Goal: Task Accomplishment & Management: Use online tool/utility

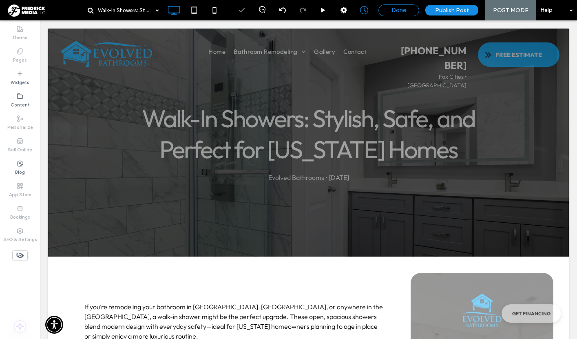
click at [391, 14] on div "Done" at bounding box center [398, 10] width 41 height 12
click at [396, 13] on span "Done" at bounding box center [398, 10] width 15 height 7
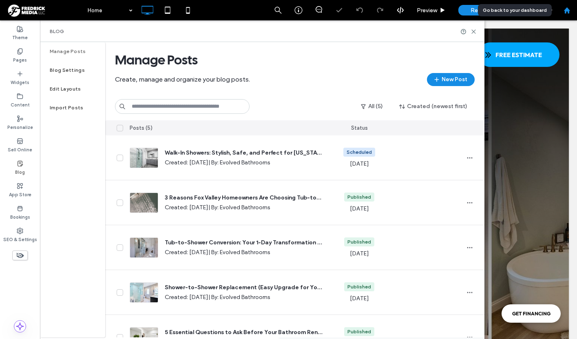
click at [570, 11] on icon at bounding box center [567, 10] width 7 height 7
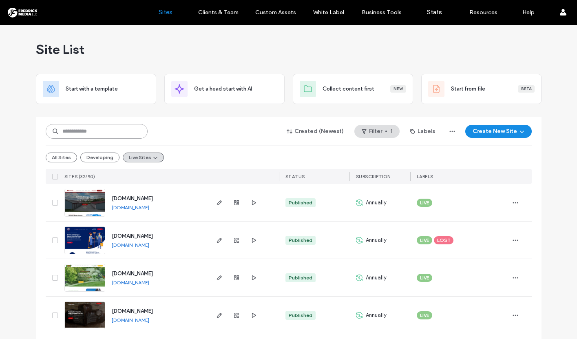
click at [80, 135] on input at bounding box center [97, 131] width 102 height 15
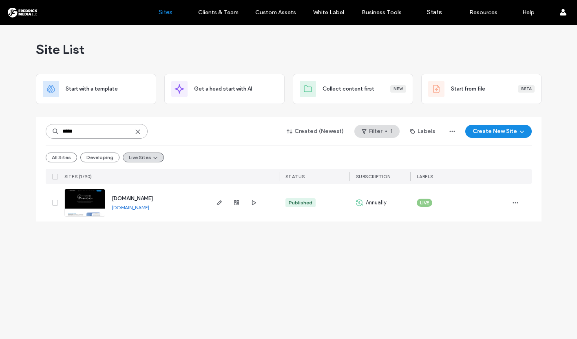
type input "*****"
click at [95, 201] on img at bounding box center [85, 216] width 40 height 55
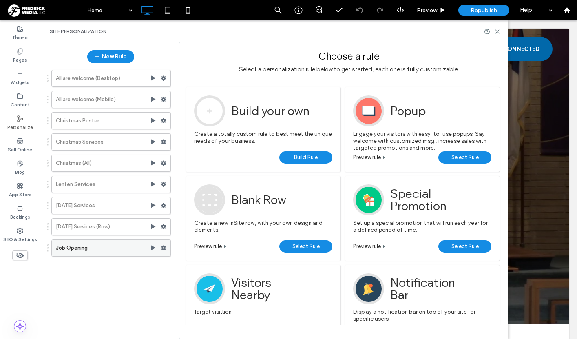
click at [163, 249] on use at bounding box center [163, 247] width 5 height 5
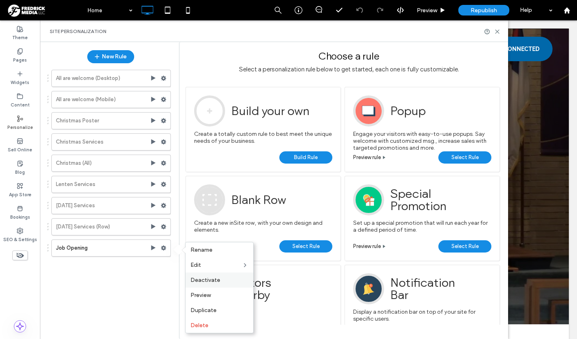
click at [209, 279] on span "Deactivate" at bounding box center [205, 279] width 30 height 7
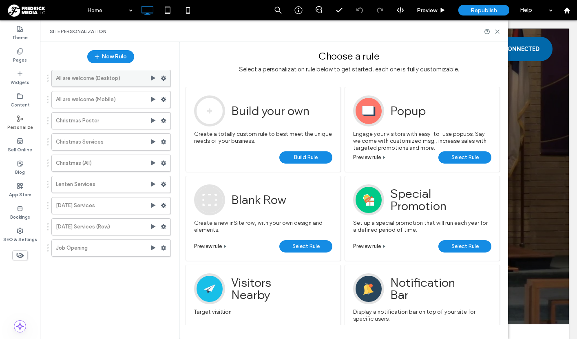
click at [163, 79] on use at bounding box center [163, 78] width 5 height 5
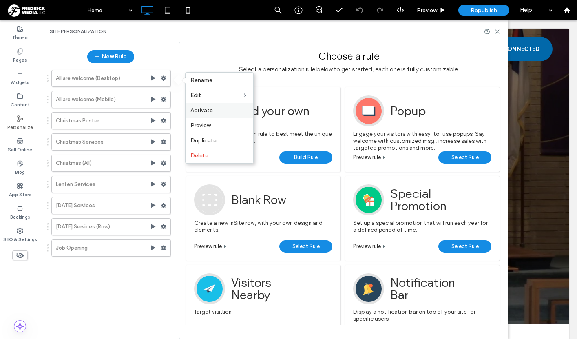
click at [212, 113] on label "Activate" at bounding box center [219, 110] width 58 height 7
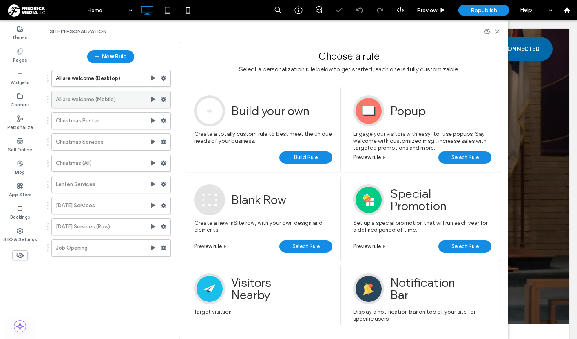
click at [160, 99] on div at bounding box center [155, 99] width 11 height 7
click at [166, 98] on icon at bounding box center [164, 100] width 6 height 6
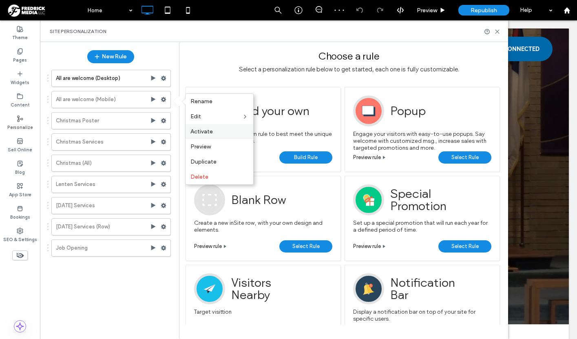
click at [204, 132] on span "Activate" at bounding box center [201, 131] width 22 height 7
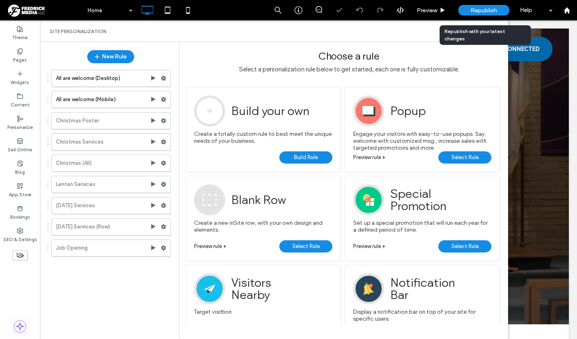
click at [480, 7] on span "Republish" at bounding box center [484, 10] width 27 height 7
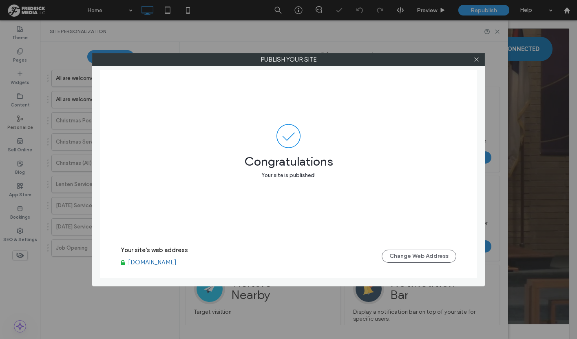
click at [175, 264] on link "www.graceripon.com" at bounding box center [152, 262] width 49 height 7
click at [477, 60] on icon at bounding box center [476, 59] width 6 height 6
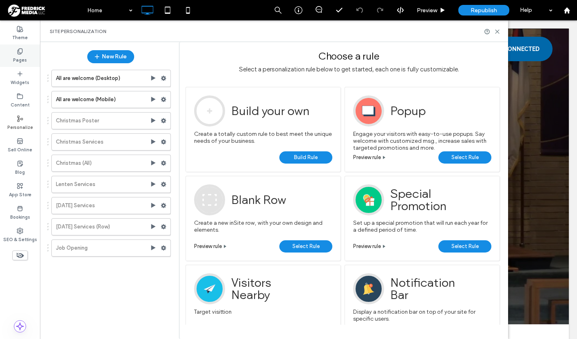
click at [22, 51] on icon at bounding box center [20, 51] width 7 height 7
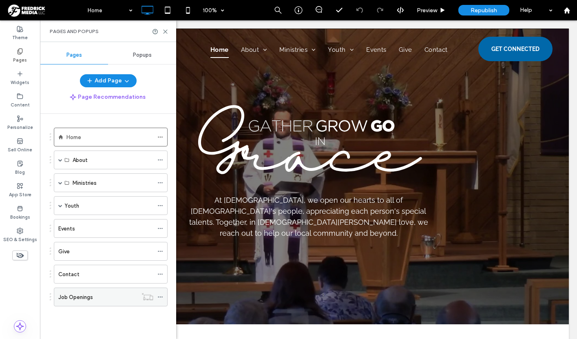
click at [111, 298] on div "Job Openings" at bounding box center [97, 297] width 79 height 9
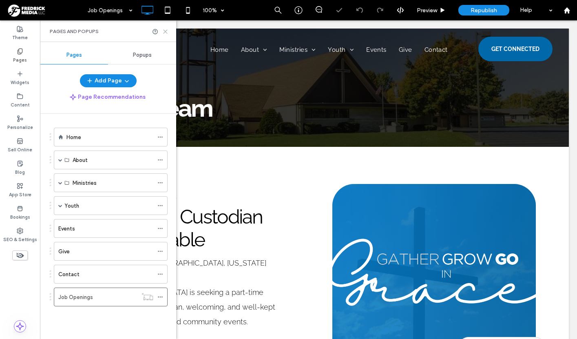
click at [165, 34] on icon at bounding box center [165, 32] width 6 height 6
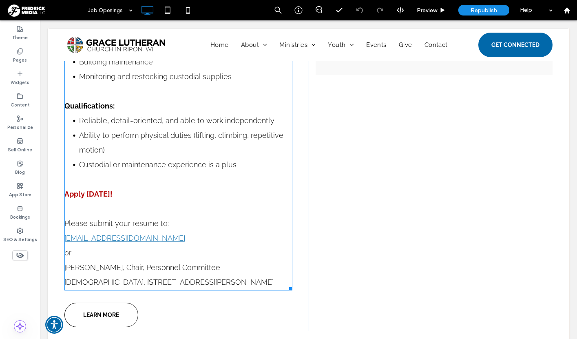
scroll to position [510, 0]
click at [106, 189] on strong "Apply today!" at bounding box center [88, 193] width 48 height 9
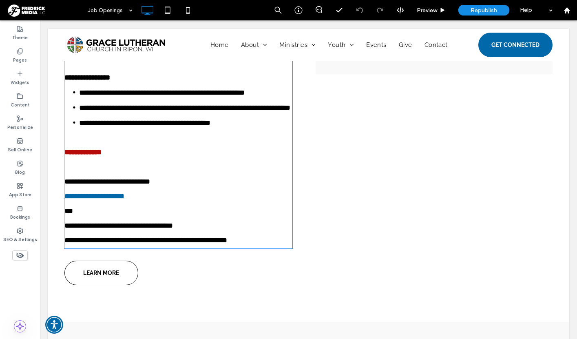
type input "*******"
type input "**"
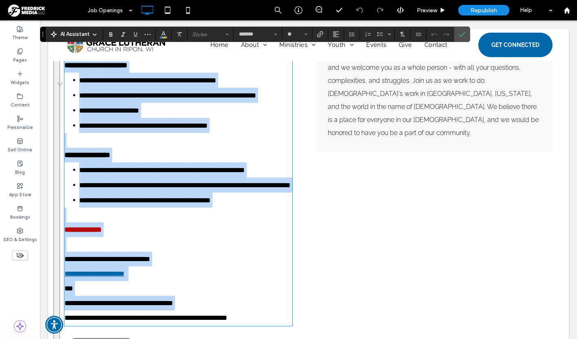
scroll to position [481, 0]
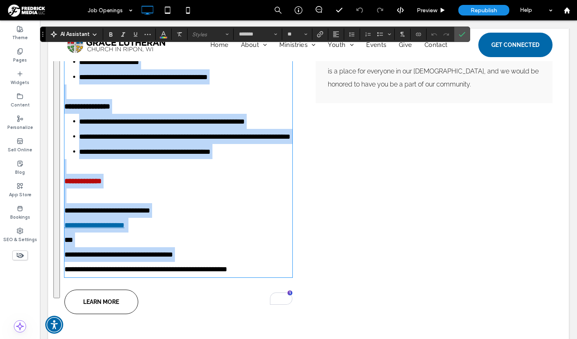
click at [126, 188] on p "**********" at bounding box center [178, 173] width 228 height 29
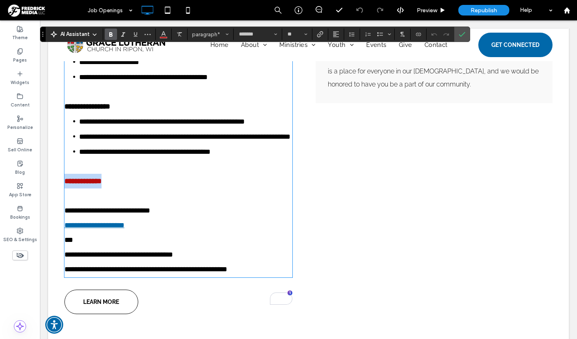
drag, startPoint x: 125, startPoint y: 210, endPoint x: 66, endPoint y: 210, distance: 59.5
click at [66, 188] on p "**********" at bounding box center [178, 173] width 228 height 29
click at [460, 33] on icon "Confirm" at bounding box center [462, 34] width 7 height 7
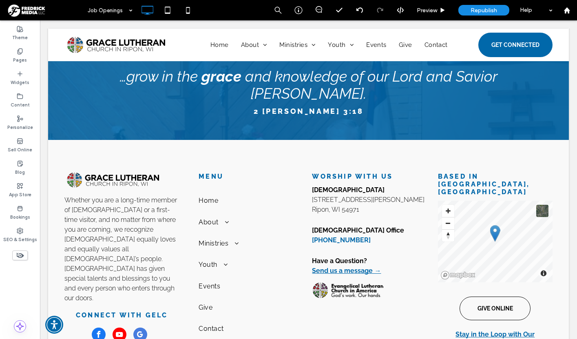
scroll to position [1183, 0]
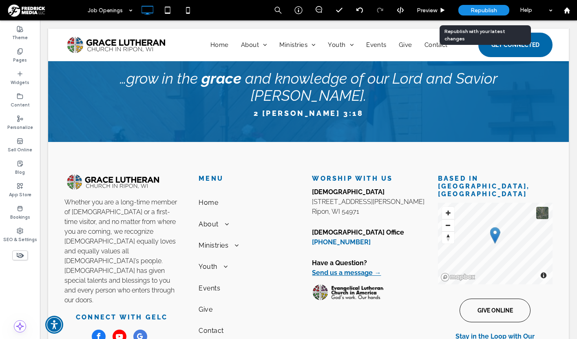
click at [493, 6] on div "Republish" at bounding box center [483, 10] width 51 height 11
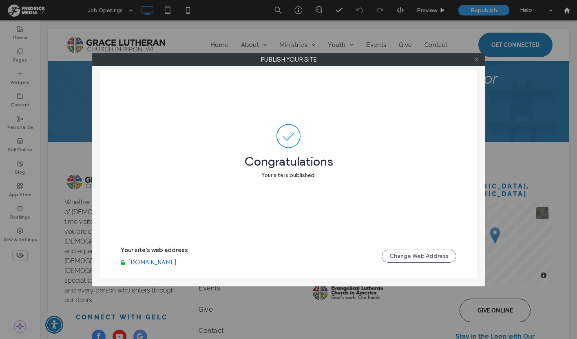
click at [477, 58] on icon at bounding box center [476, 59] width 6 height 6
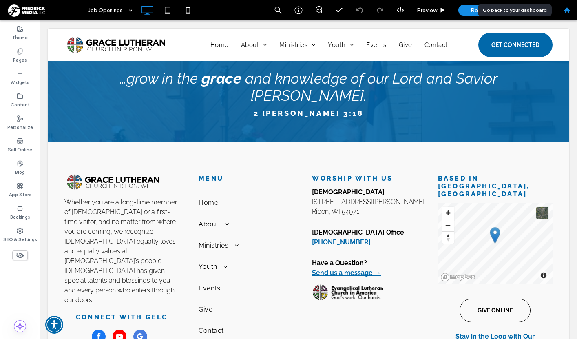
click at [568, 8] on icon at bounding box center [567, 10] width 7 height 7
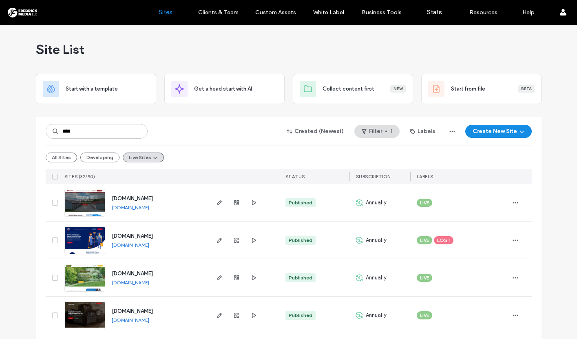
type input "****"
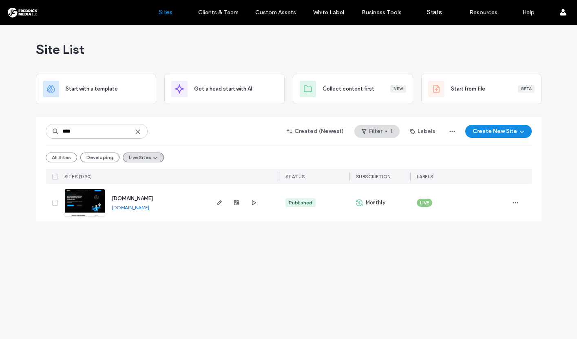
click at [84, 204] on img at bounding box center [85, 216] width 40 height 55
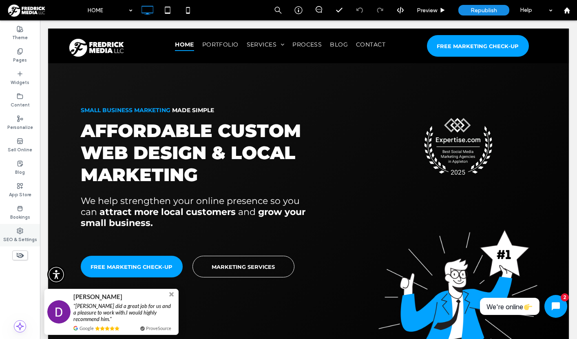
click at [22, 231] on use at bounding box center [20, 231] width 6 height 6
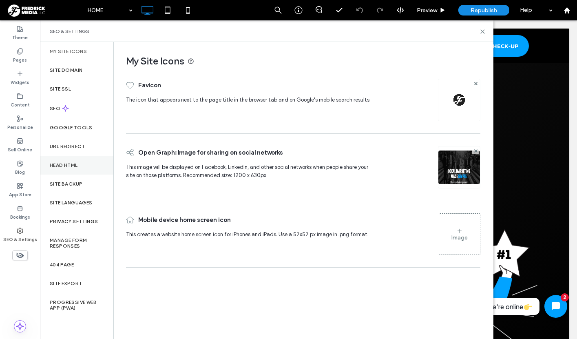
click at [68, 161] on div "Head HTML" at bounding box center [76, 165] width 73 height 19
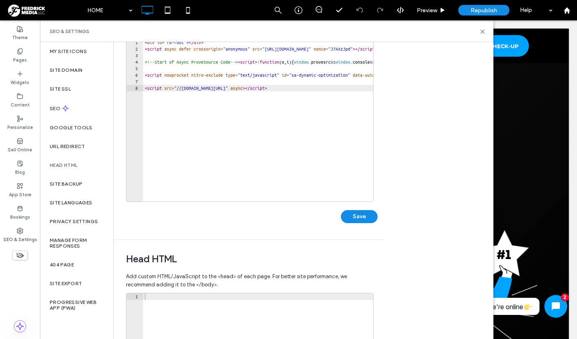
scroll to position [64, 0]
type textarea "**********"
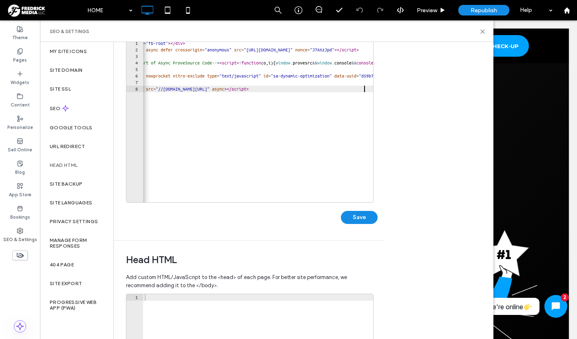
scroll to position [0, 0]
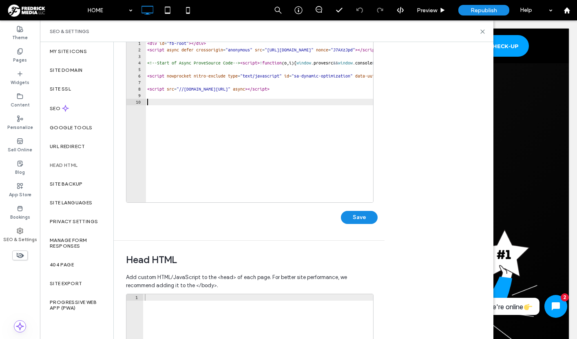
paste textarea "**********"
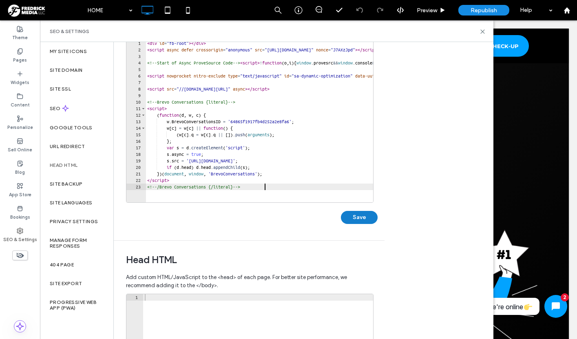
click at [366, 216] on button "Save" at bounding box center [359, 217] width 37 height 13
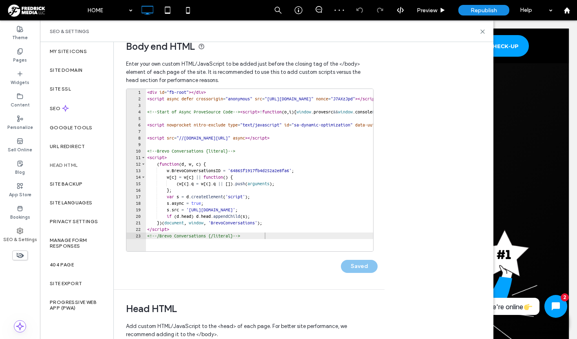
scroll to position [17, 0]
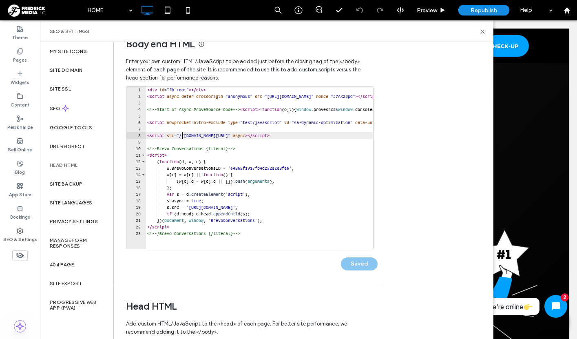
type textarea "**********"
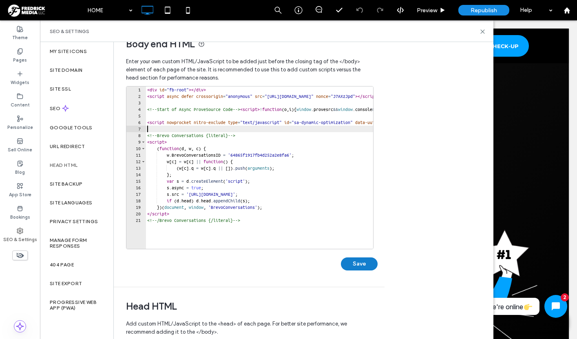
click at [352, 263] on button "Save" at bounding box center [359, 263] width 37 height 13
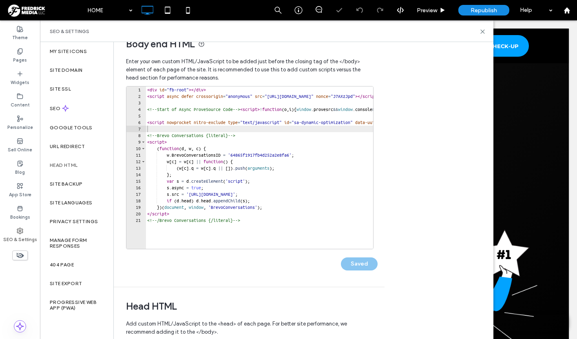
scroll to position [0, 0]
click at [482, 34] on icon at bounding box center [483, 32] width 6 height 6
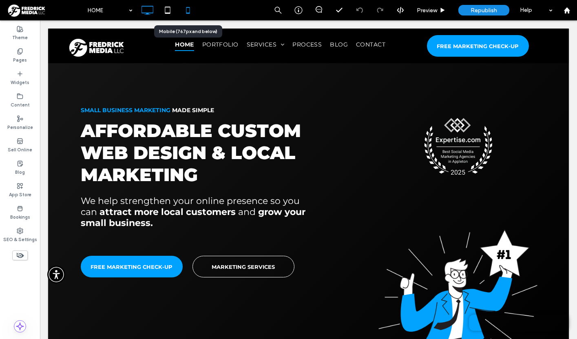
click at [188, 9] on icon at bounding box center [188, 10] width 16 height 16
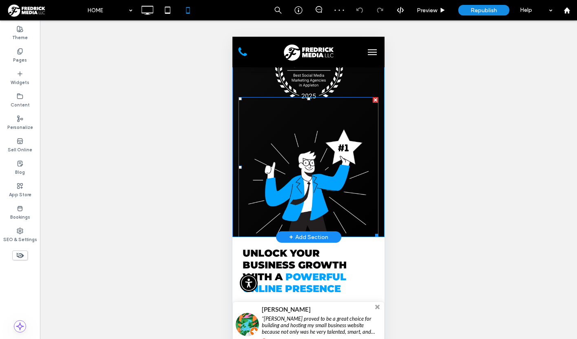
scroll to position [257, 0]
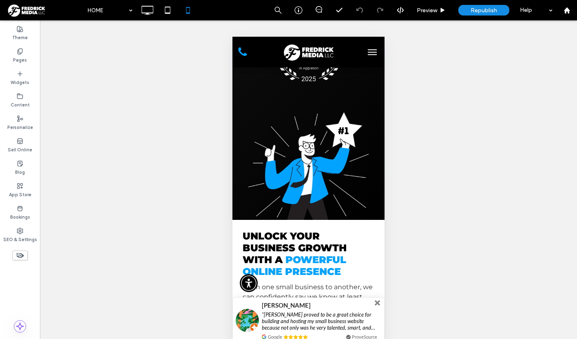
click at [377, 302] on span at bounding box center [378, 303] width 6 height 6
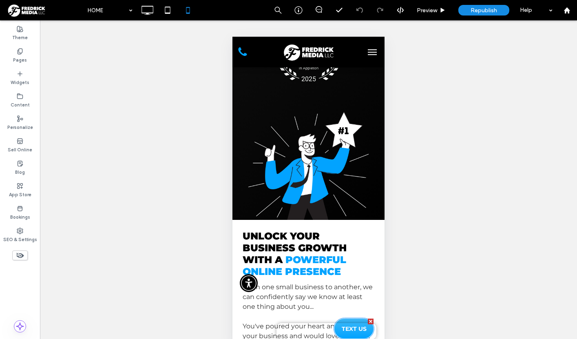
click at [357, 318] on link "TEXT US" at bounding box center [354, 329] width 41 height 22
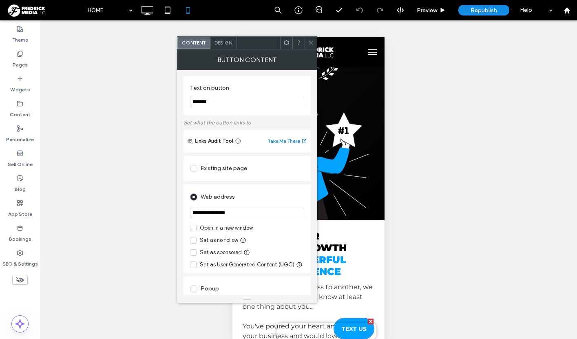
click at [285, 44] on use at bounding box center [286, 42] width 5 height 5
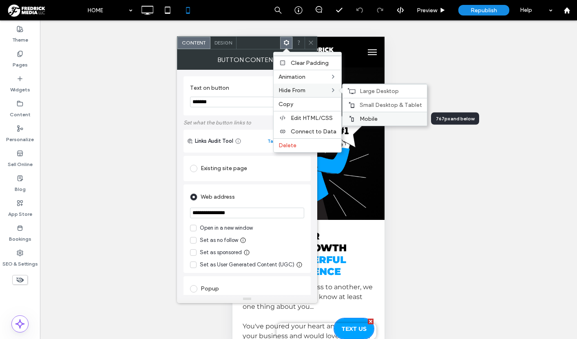
click at [369, 121] on span "Mobile" at bounding box center [369, 118] width 18 height 7
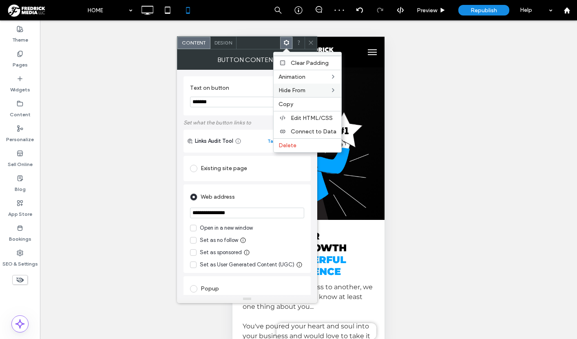
click at [442, 216] on div "Unhide? Yes Unhide? Yes Unhide? Yes Unhide? Yes Unhide? Yes Unhide? Yes Unhide?…" at bounding box center [308, 188] width 537 height 337
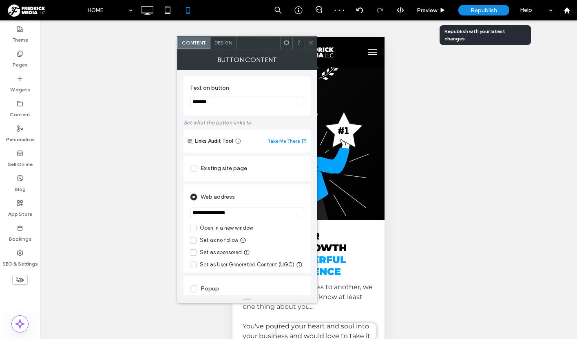
click at [486, 7] on span "Republish" at bounding box center [484, 10] width 27 height 7
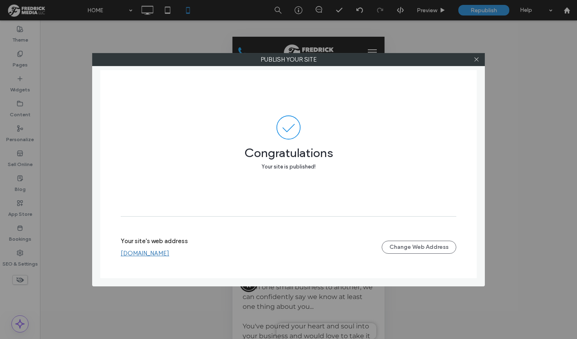
click at [168, 254] on link "[DOMAIN_NAME]" at bounding box center [145, 253] width 49 height 7
click at [478, 61] on icon at bounding box center [476, 59] width 6 height 6
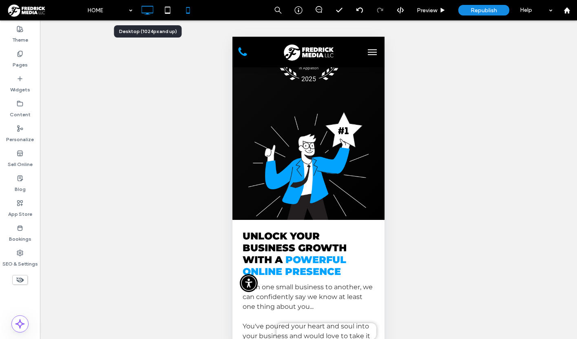
click at [152, 10] on icon at bounding box center [147, 10] width 16 height 16
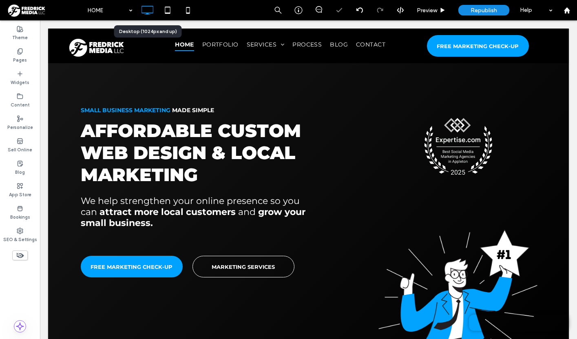
scroll to position [0, 0]
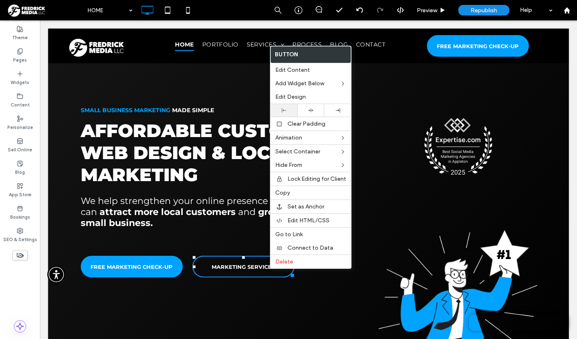
click at [283, 110] on icon at bounding box center [284, 110] width 4 height 4
click at [429, 11] on span "Preview" at bounding box center [427, 10] width 20 height 7
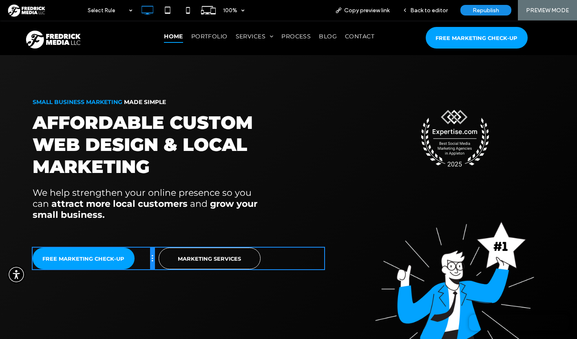
drag, startPoint x: 153, startPoint y: 262, endPoint x: 146, endPoint y: 262, distance: 7.3
click at [146, 262] on div "FREE MARKETING CHECK-UP Click To Paste" at bounding box center [94, 259] width 122 height 22
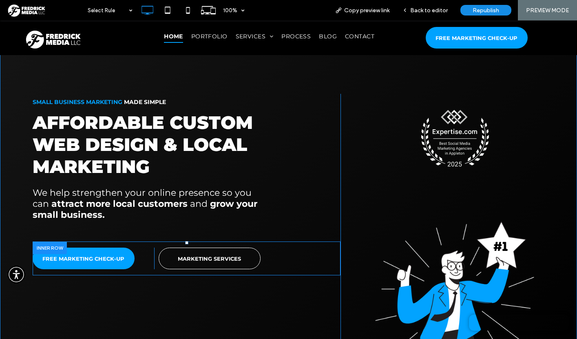
click at [142, 263] on div "FREE MARKETING CHECK-UP Click To Paste" at bounding box center [94, 259] width 122 height 22
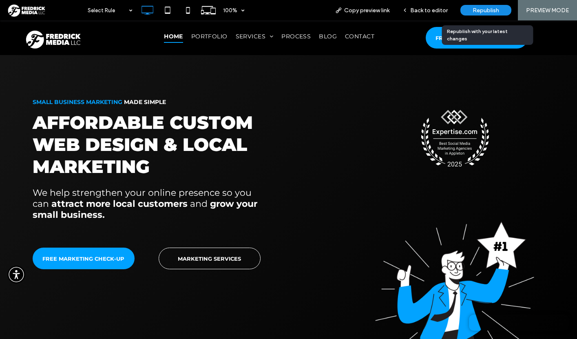
click at [482, 14] on div "Republish" at bounding box center [485, 10] width 51 height 11
